Goal: Information Seeking & Learning: Learn about a topic

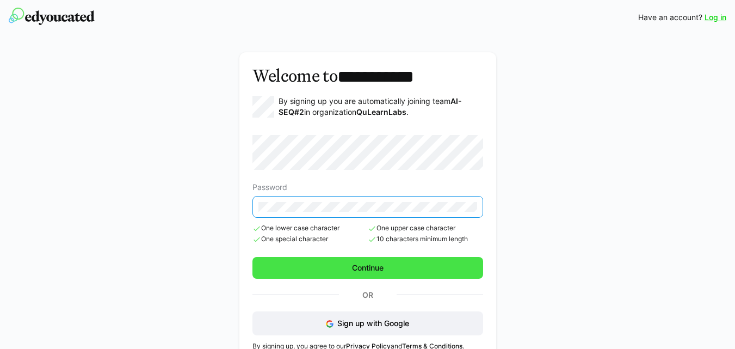
click at [382, 260] on span "Continue" at bounding box center [367, 268] width 231 height 22
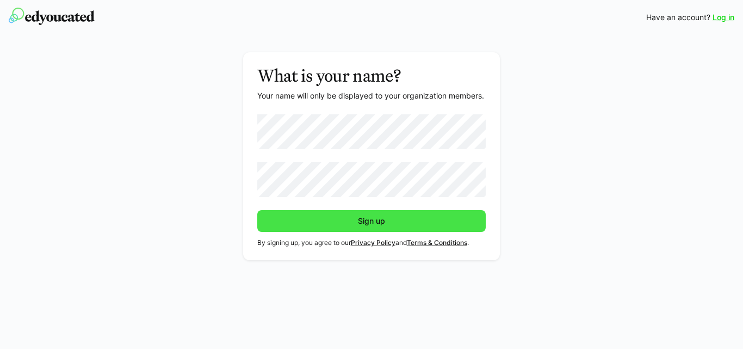
click at [363, 229] on span "Sign up" at bounding box center [371, 221] width 229 height 22
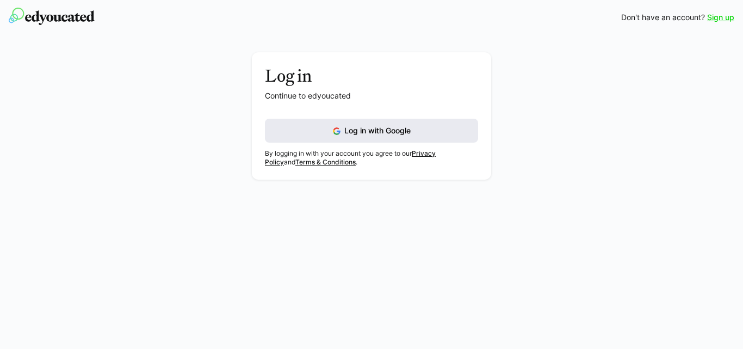
click at [390, 135] on button "Log in with Google" at bounding box center [371, 131] width 213 height 24
click at [409, 133] on span "Log in with Google" at bounding box center [377, 130] width 66 height 9
click at [715, 20] on link "Sign up" at bounding box center [720, 17] width 27 height 11
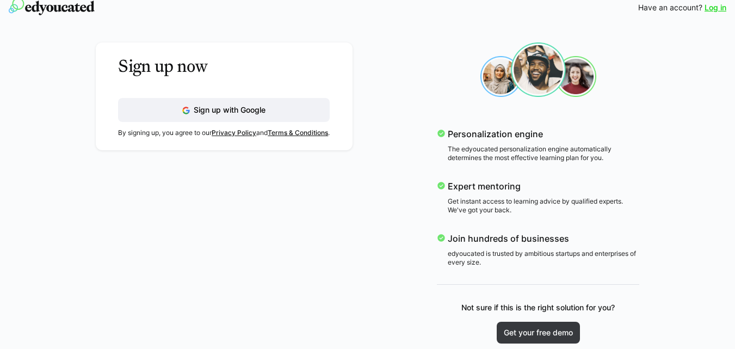
scroll to position [12, 0]
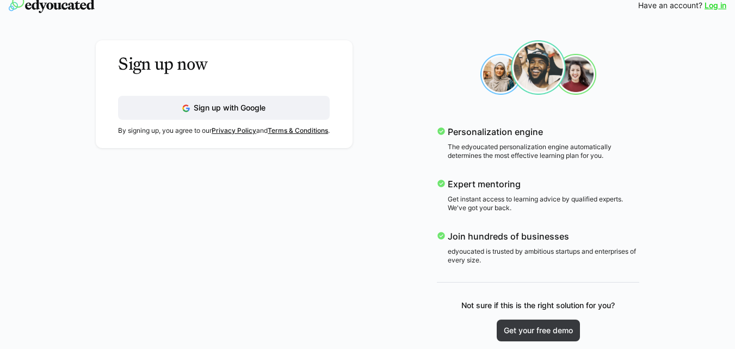
click at [711, 9] on link "Log in" at bounding box center [716, 5] width 22 height 11
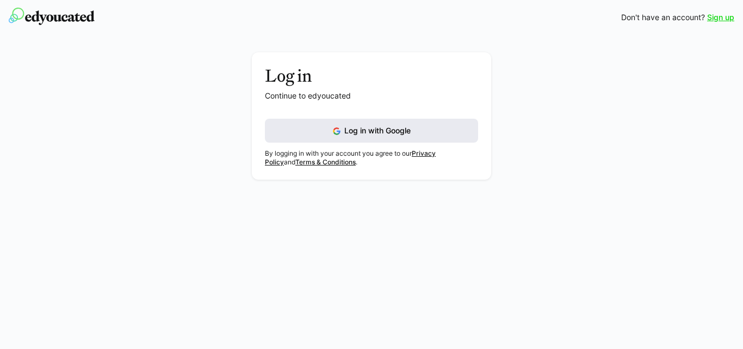
click at [365, 136] on button "Log in with Google" at bounding box center [371, 131] width 213 height 24
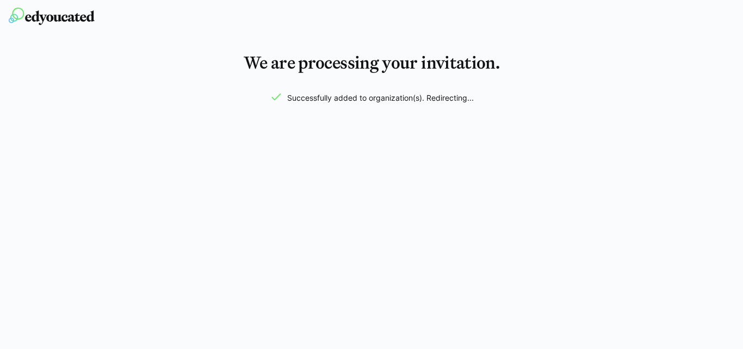
click at [329, 167] on div "We are processing your invitation. Successfully added to organization(s). Redir…" at bounding box center [371, 174] width 743 height 349
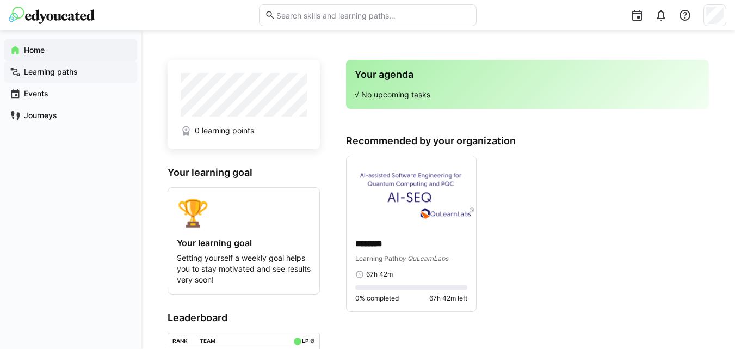
click at [0, 0] on app-navigation-label "Learning paths" at bounding box center [0, 0] width 0 height 0
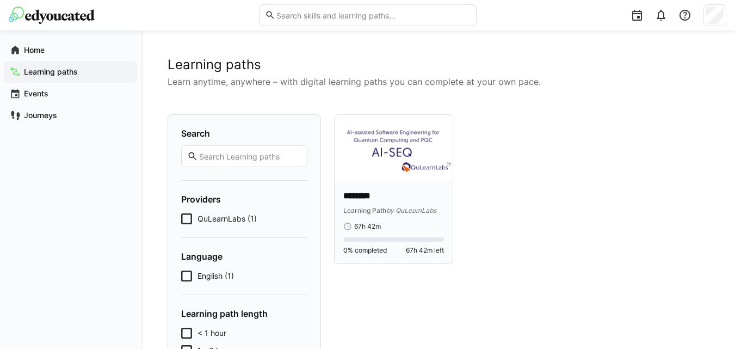
scroll to position [130, 0]
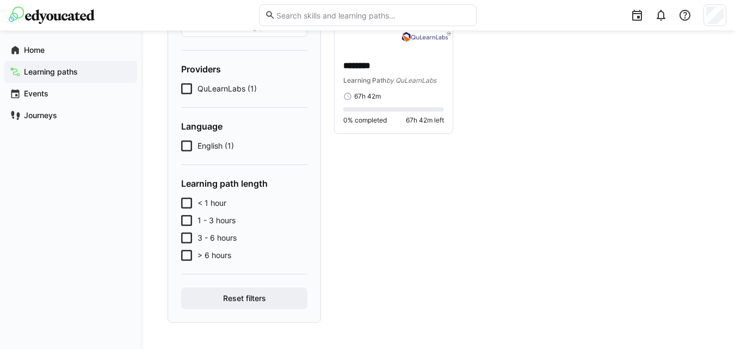
click at [188, 146] on icon at bounding box center [186, 145] width 11 height 11
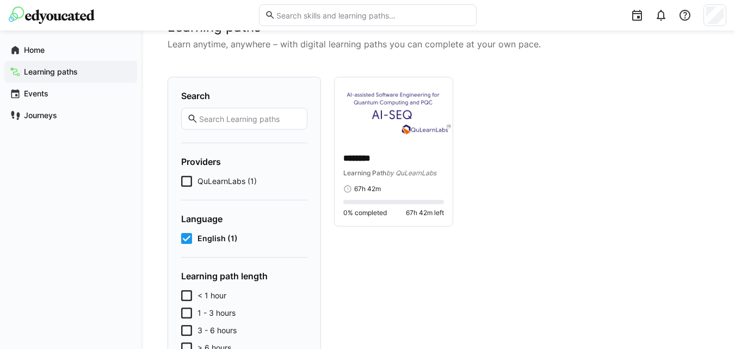
scroll to position [0, 0]
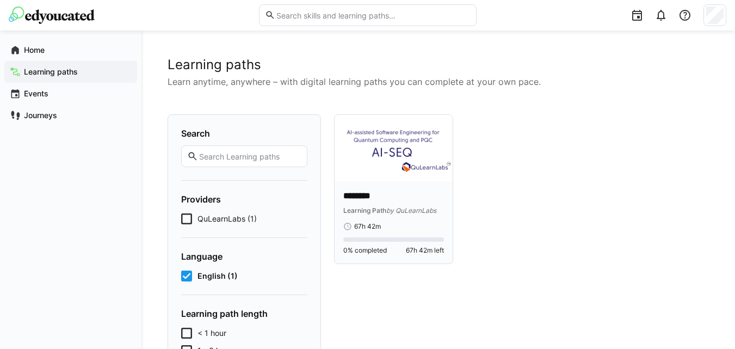
click at [385, 203] on div "******** Learning Path by QuLearnLabs" at bounding box center [393, 203] width 101 height 26
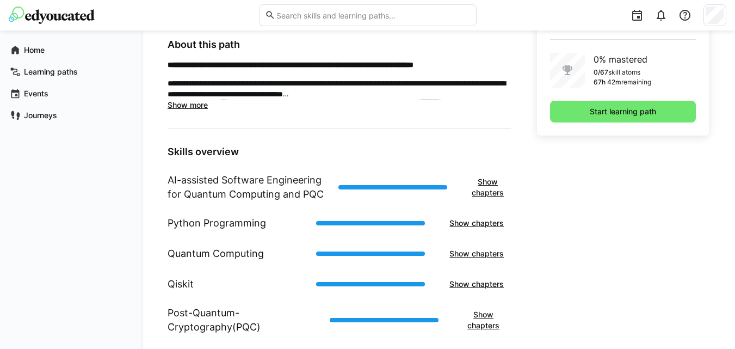
scroll to position [340, 0]
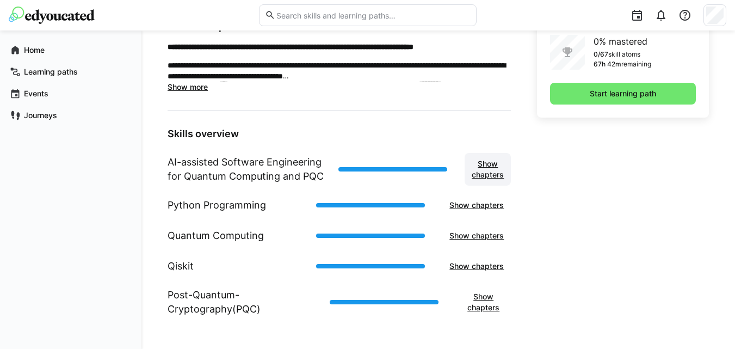
click at [492, 170] on span "Show chapters" at bounding box center [487, 169] width 35 height 22
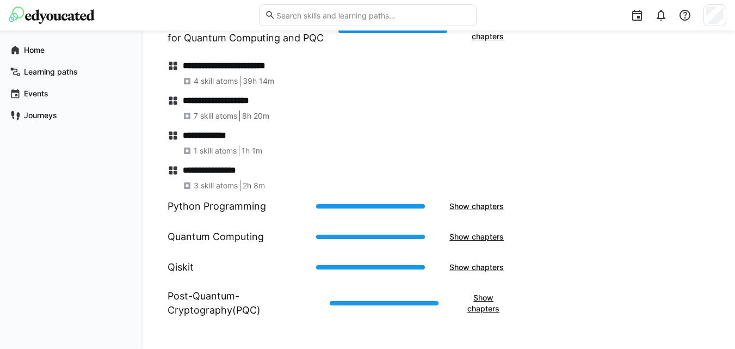
scroll to position [479, 0]
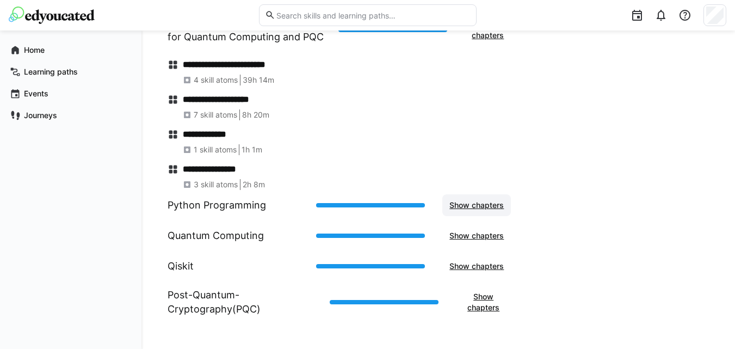
click at [478, 206] on span "Show chapters" at bounding box center [477, 205] width 58 height 11
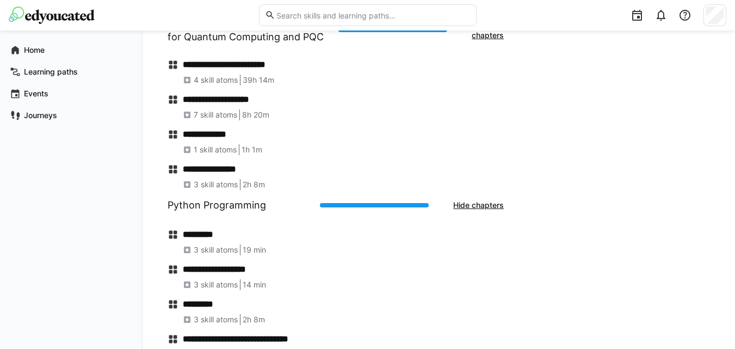
scroll to position [619, 0]
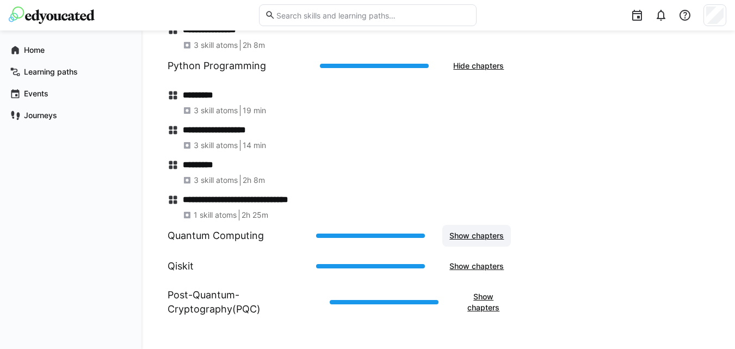
click at [470, 234] on span "Show chapters" at bounding box center [477, 235] width 58 height 11
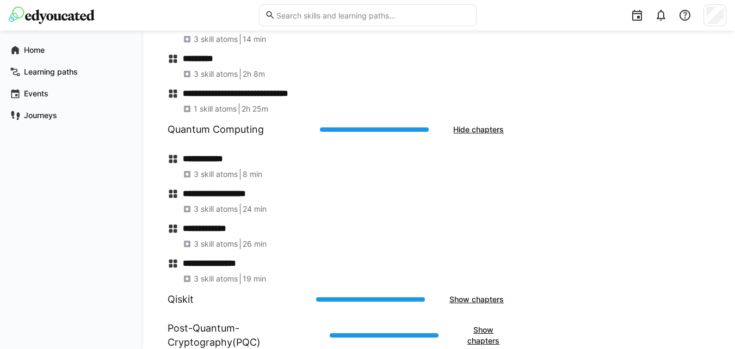
scroll to position [758, 0]
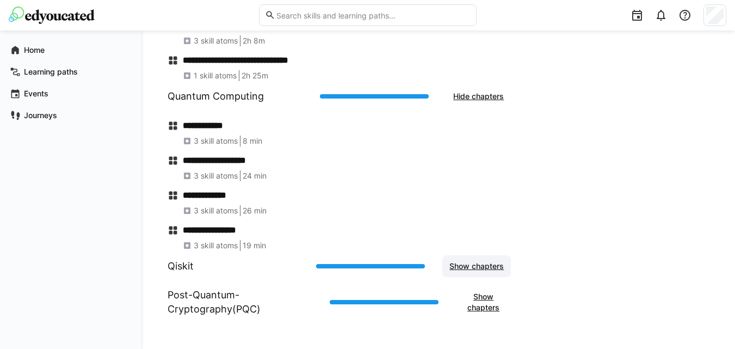
click at [489, 269] on span "Show chapters" at bounding box center [477, 266] width 58 height 11
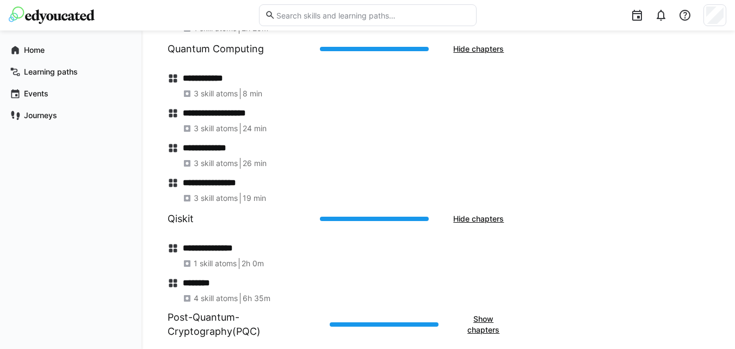
scroll to position [828, 0]
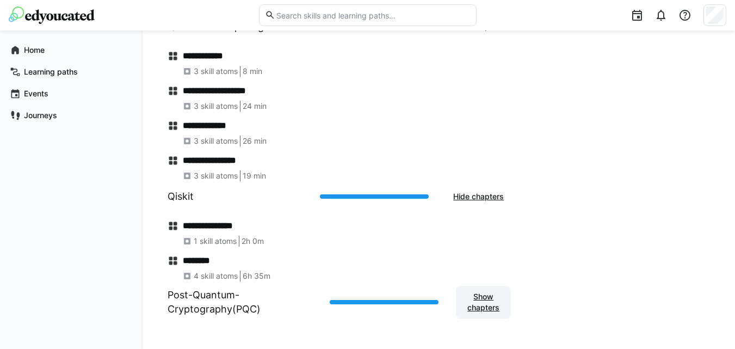
click at [484, 309] on span "Show chapters" at bounding box center [483, 302] width 44 height 22
click at [486, 197] on span "Hide chapters" at bounding box center [479, 196] width 54 height 11
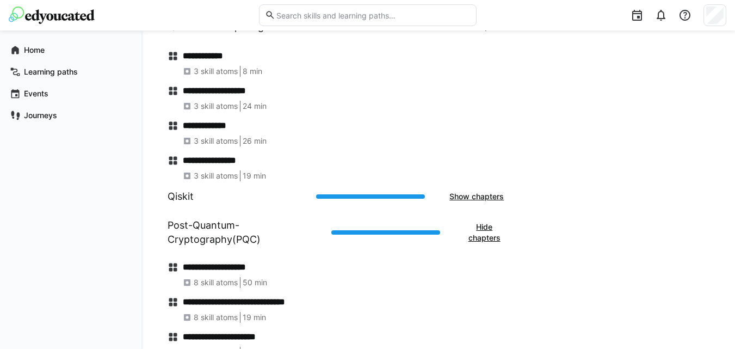
scroll to position [897, 0]
